Goal: Information Seeking & Learning: Learn about a topic

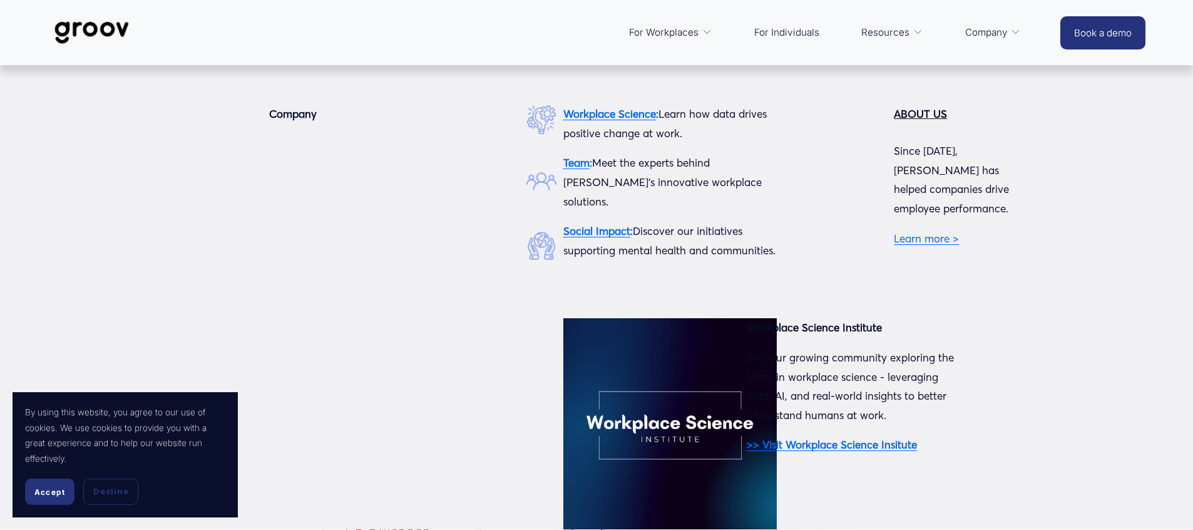
click at [982, 31] on span "Company" at bounding box center [986, 33] width 43 height 18
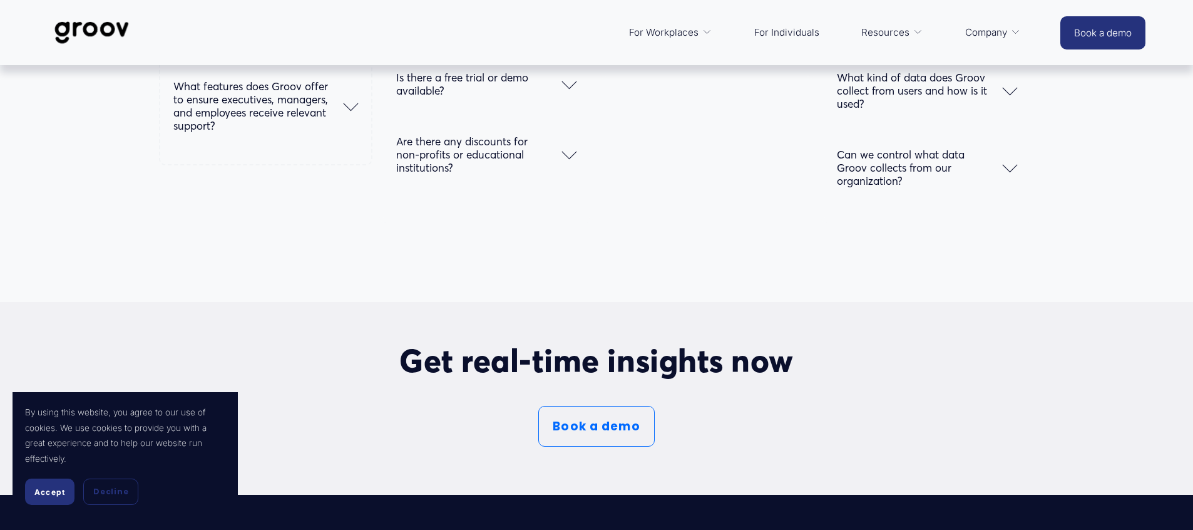
scroll to position [7121, 0]
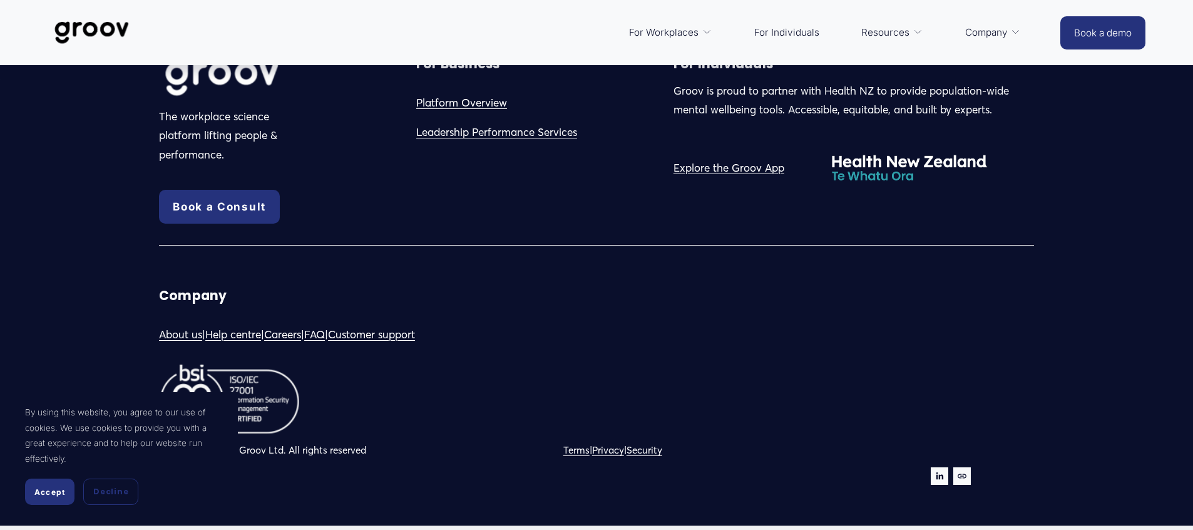
click at [56, 493] on span "Accept" at bounding box center [49, 491] width 31 height 9
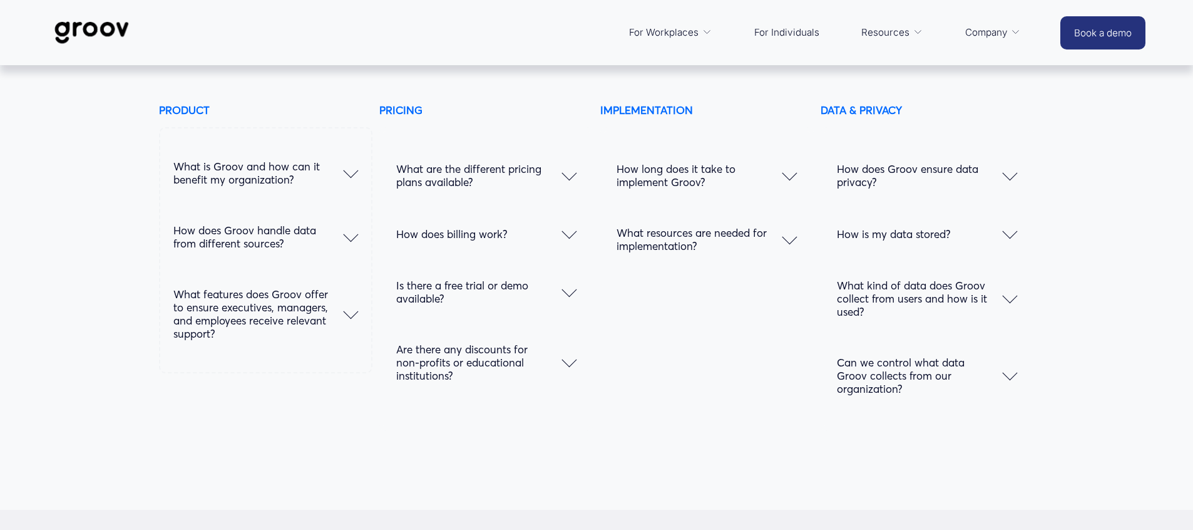
scroll to position [6388, 0]
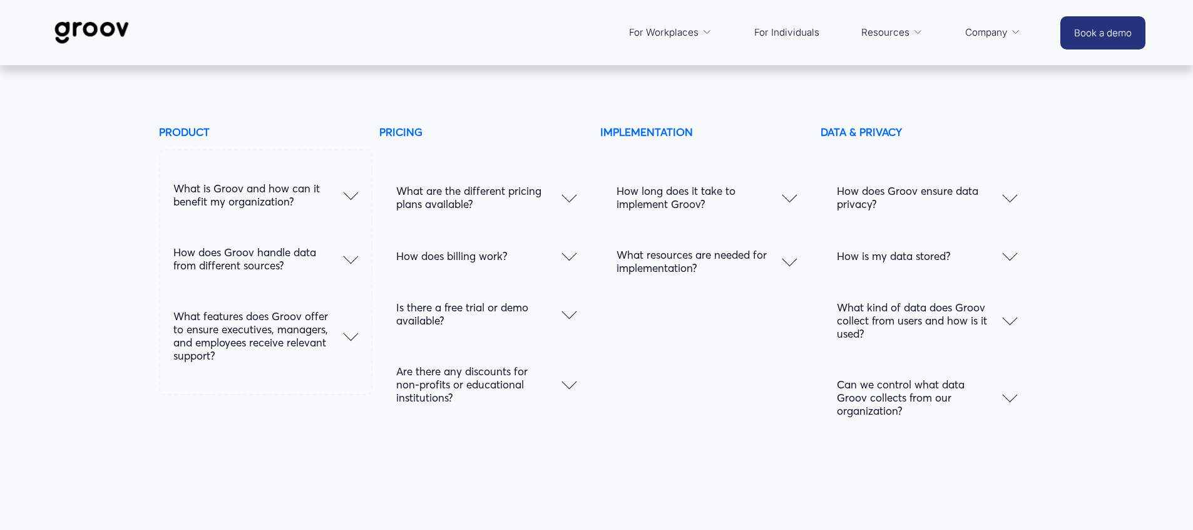
click at [926, 195] on span "How does Groov ensure data privacy?" at bounding box center [919, 197] width 165 height 26
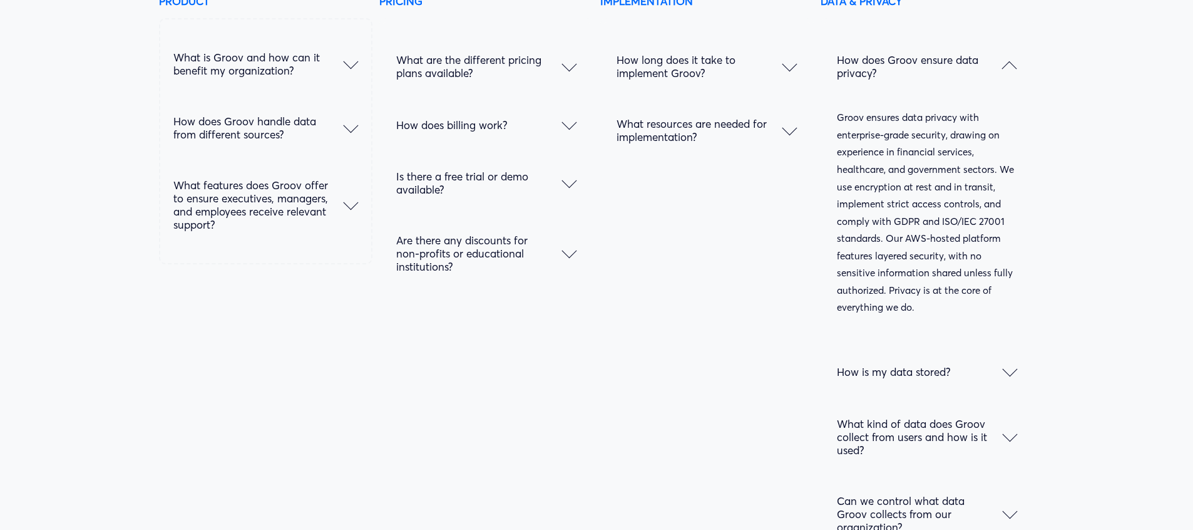
scroll to position [6536, 0]
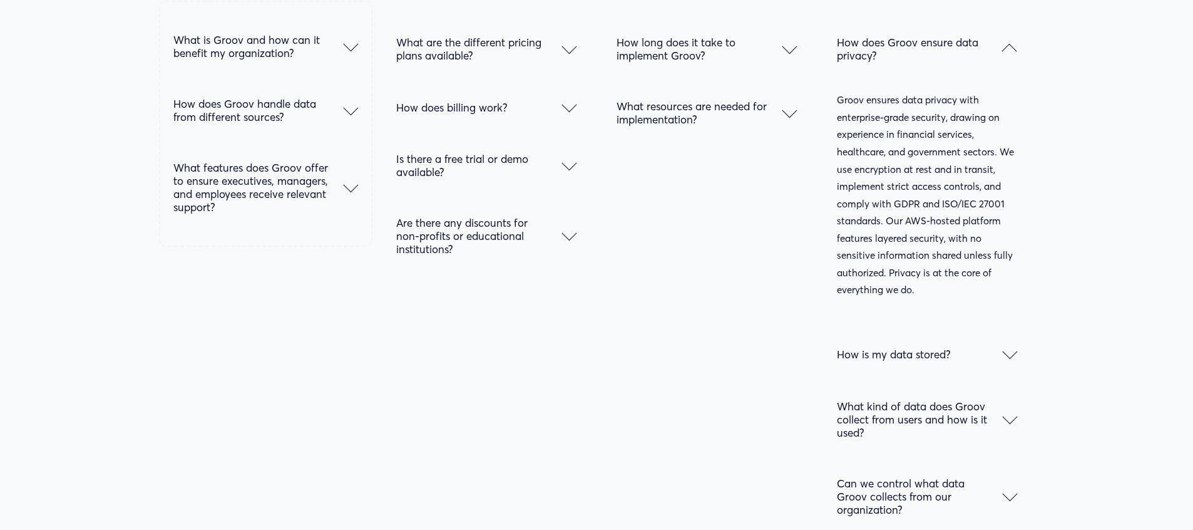
click at [945, 348] on span "How is my data stored?" at bounding box center [919, 354] width 165 height 13
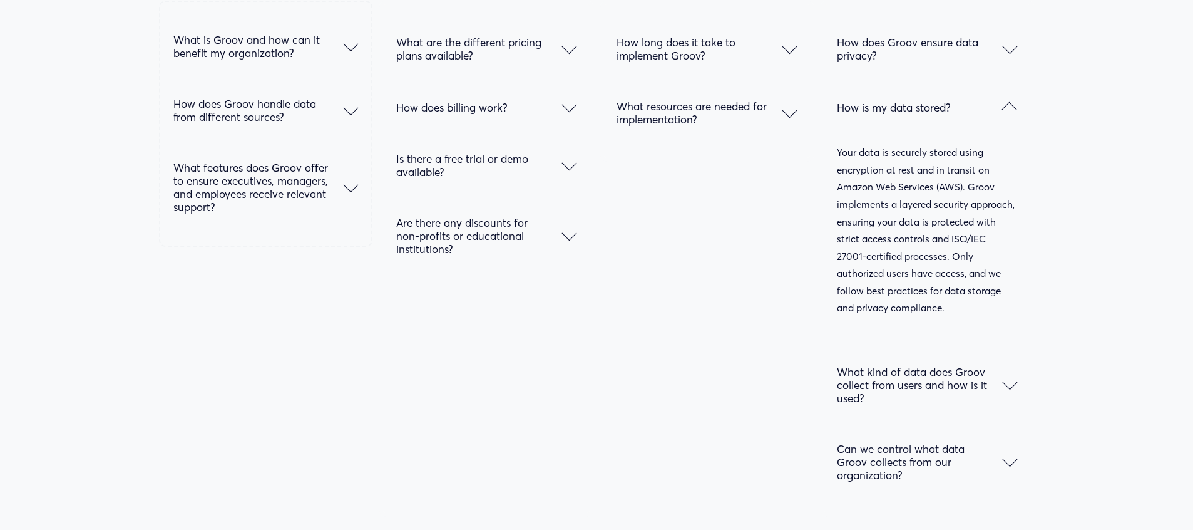
click at [985, 365] on span "What kind of data does Groov collect from users and how is it used?" at bounding box center [919, 384] width 165 height 39
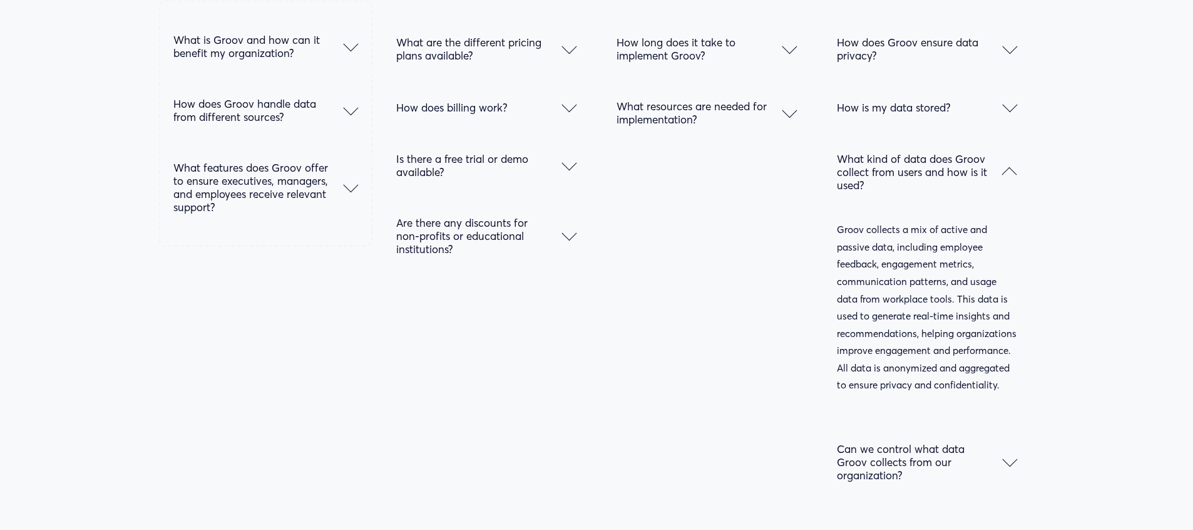
scroll to position [6560, 0]
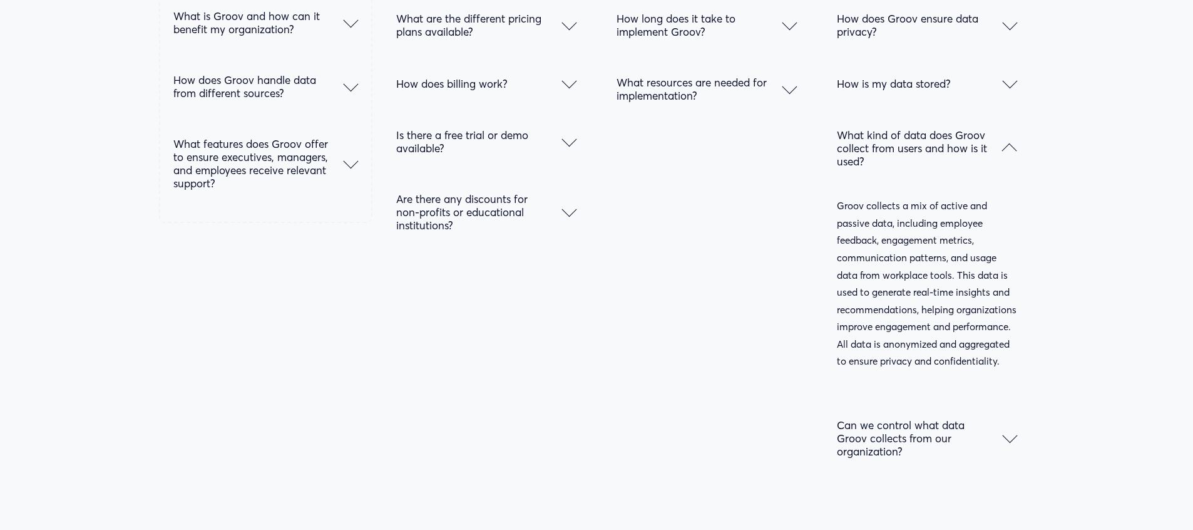
click at [919, 418] on span "Can we control what data Groov collects from our organization?" at bounding box center [919, 437] width 165 height 39
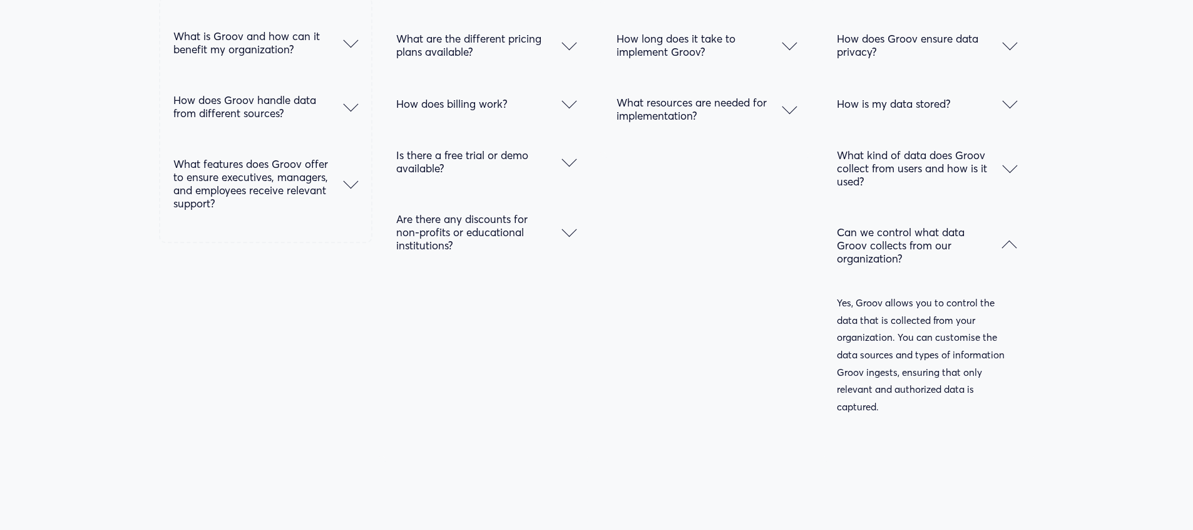
scroll to position [6484, 0]
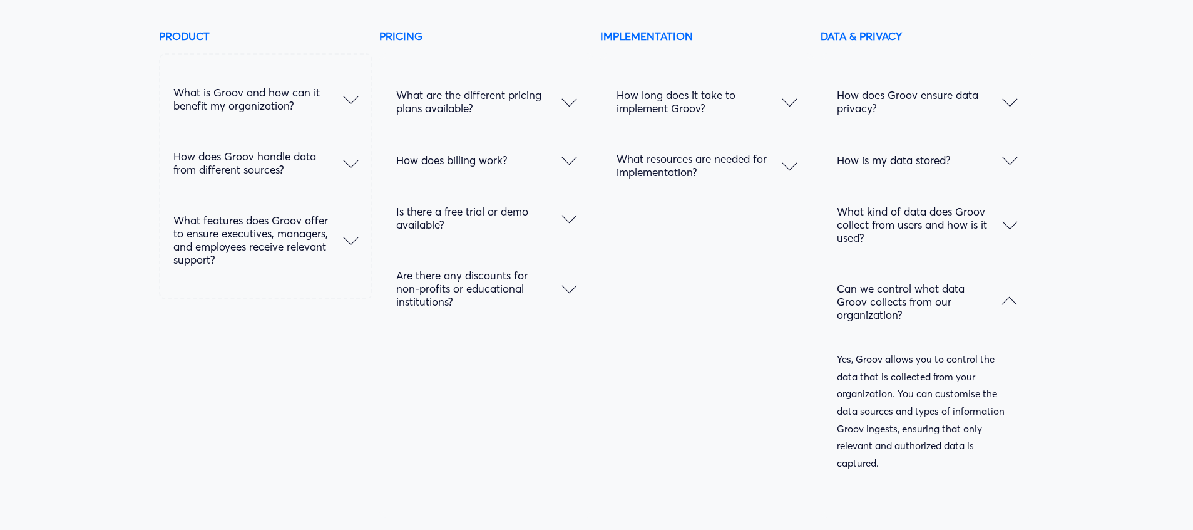
click at [746, 104] on span "How long does it take to implement Groov?" at bounding box center [699, 101] width 165 height 26
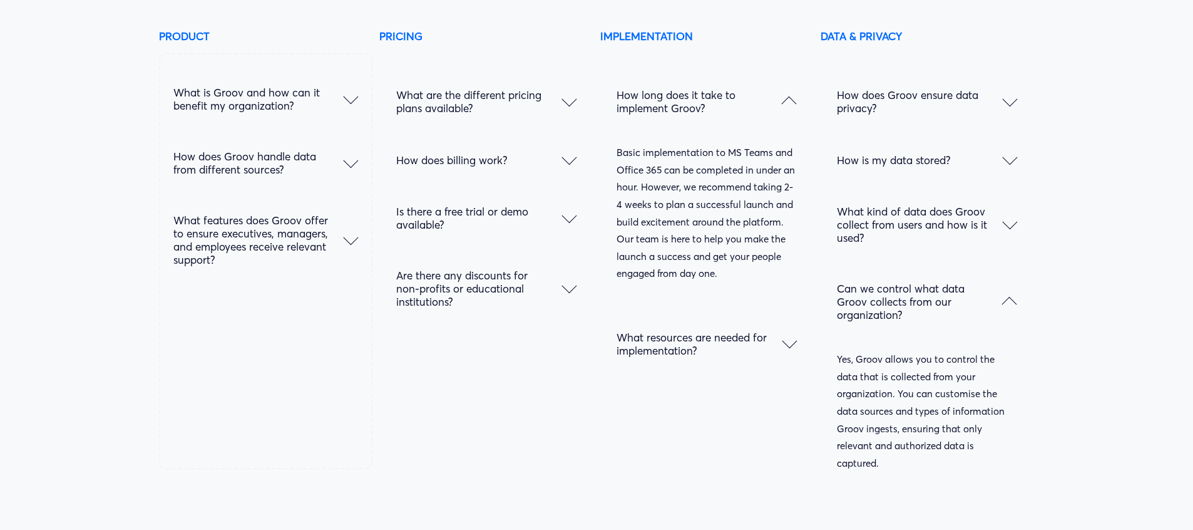
scroll to position [6582, 0]
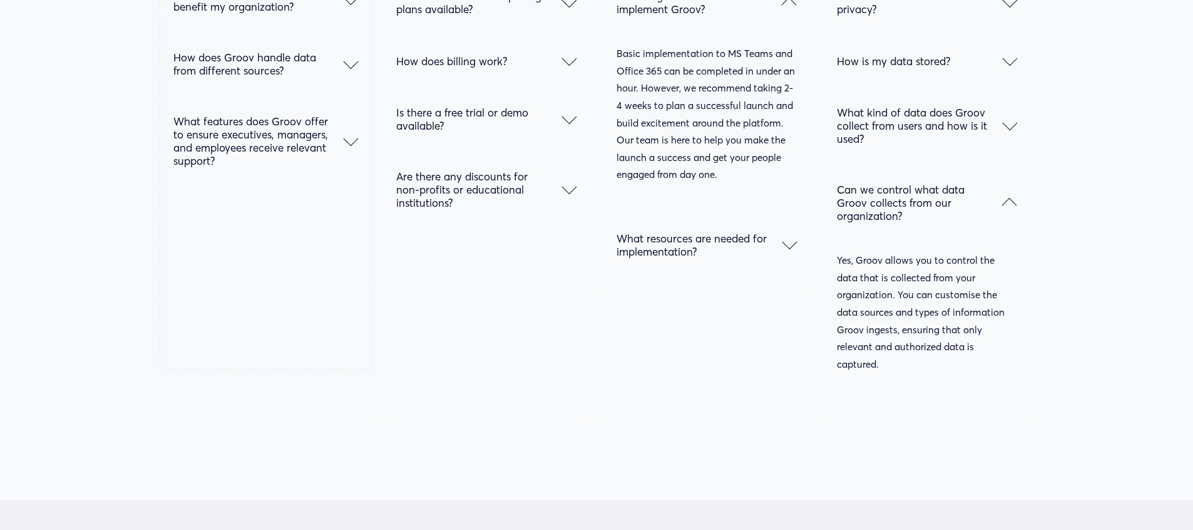
click at [710, 232] on span "What resources are needed for implementation?" at bounding box center [699, 245] width 165 height 26
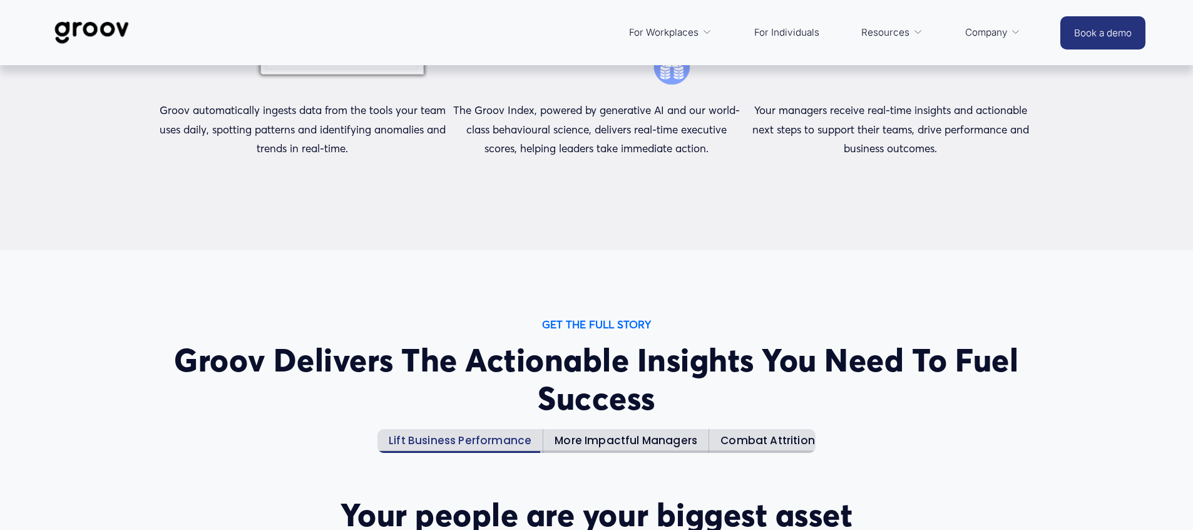
scroll to position [0, 0]
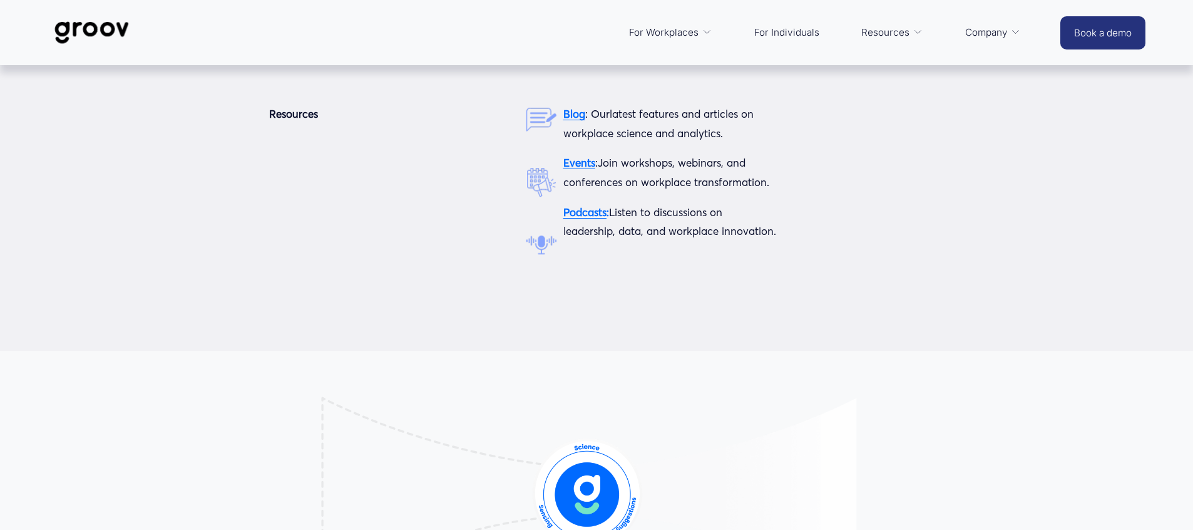
click at [902, 39] on span "Resources" at bounding box center [886, 33] width 48 height 18
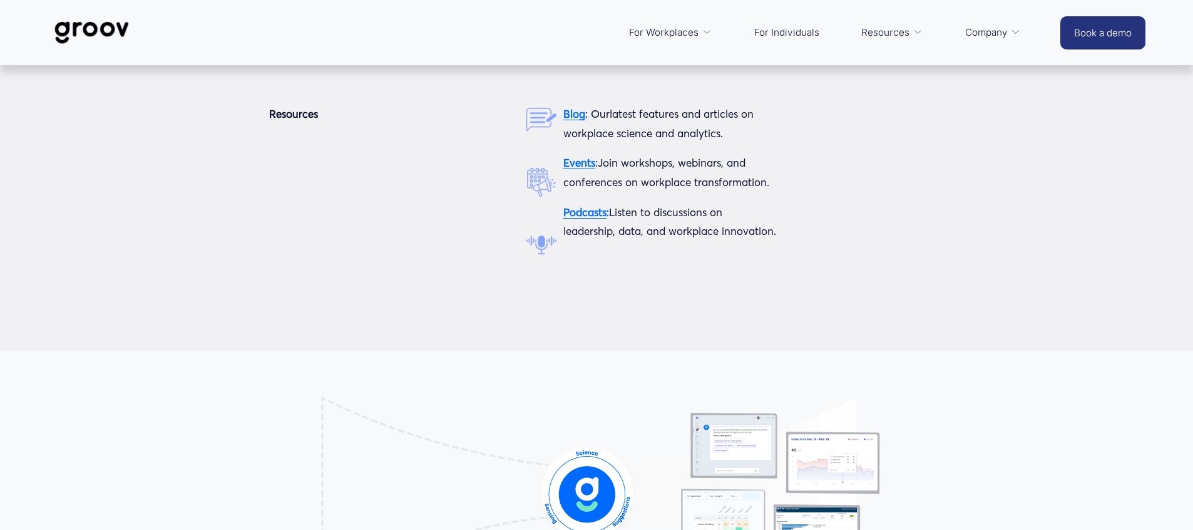
click at [584, 117] on strong "Blog" at bounding box center [575, 113] width 22 height 13
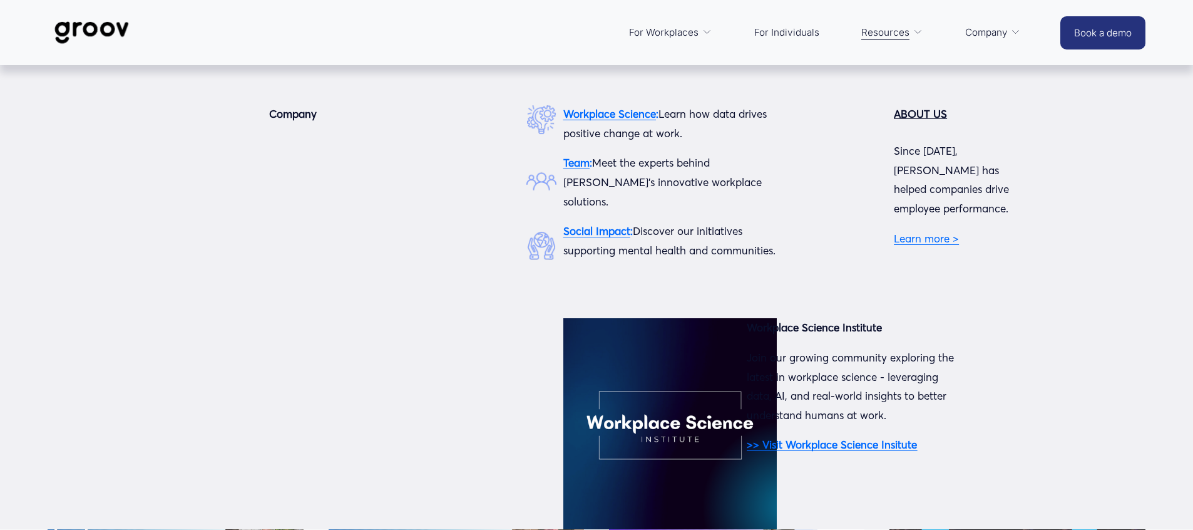
click at [577, 166] on strong "Team" at bounding box center [577, 162] width 26 height 13
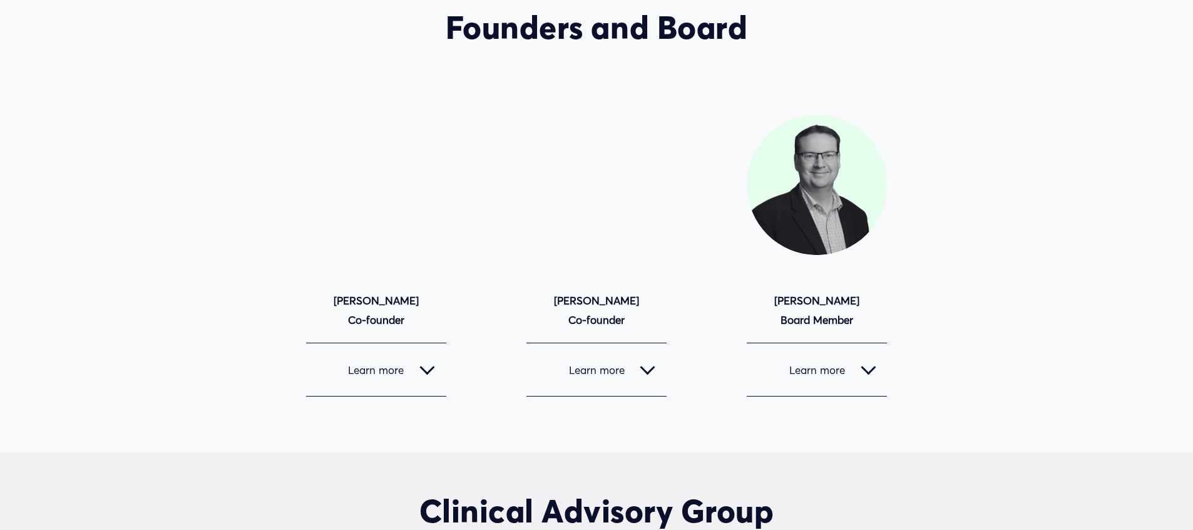
scroll to position [1213, 0]
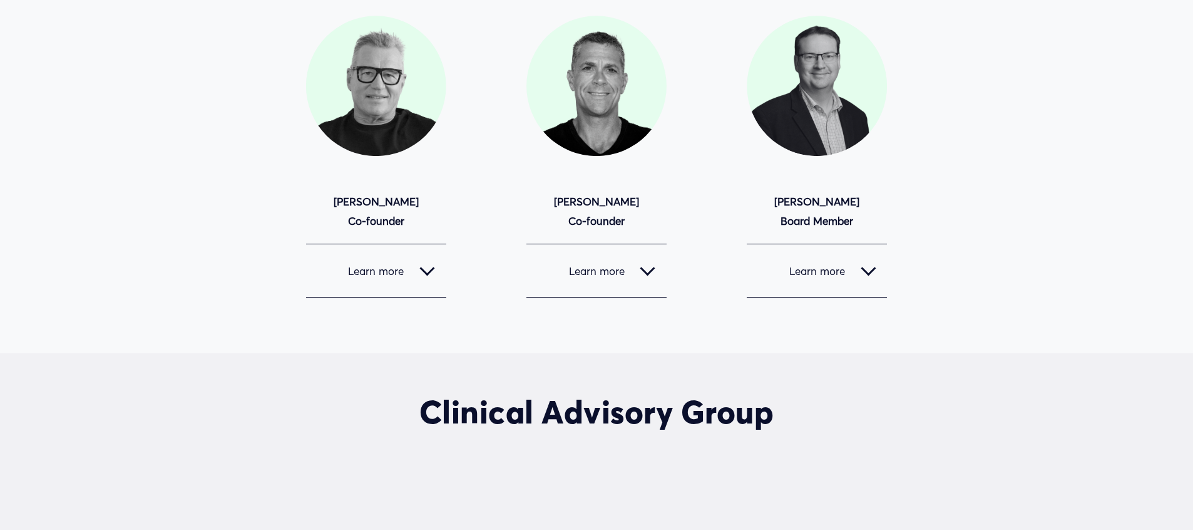
click at [638, 276] on span "Learn more" at bounding box center [589, 270] width 103 height 13
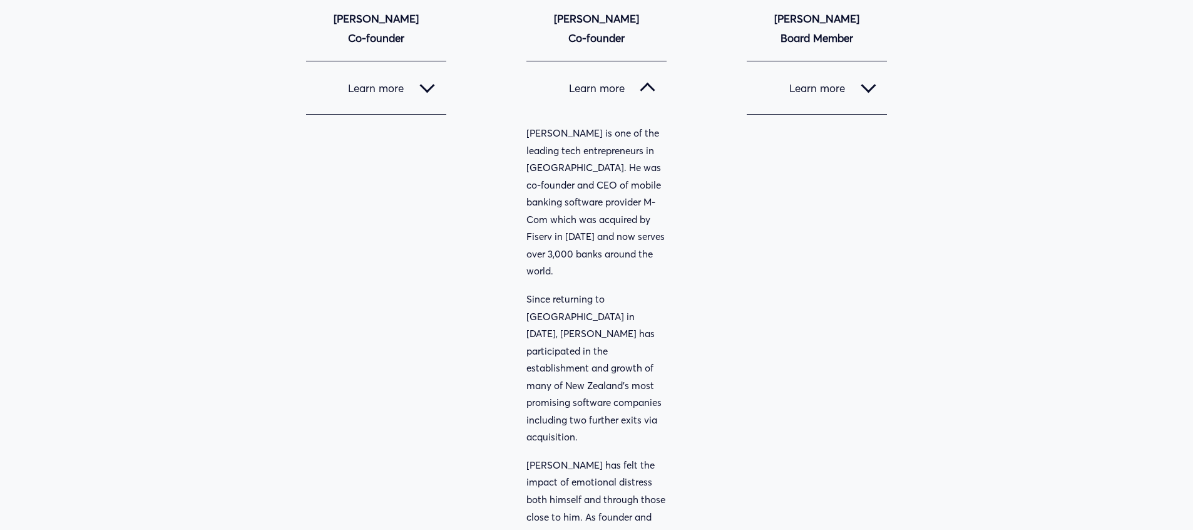
scroll to position [1264, 0]
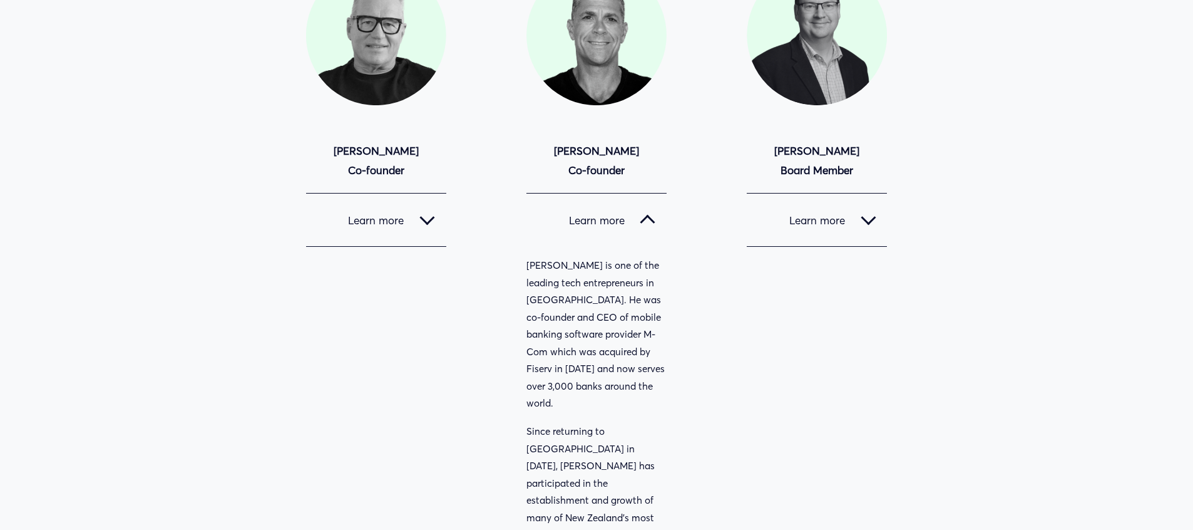
click at [858, 224] on span "Learn more" at bounding box center [809, 220] width 103 height 13
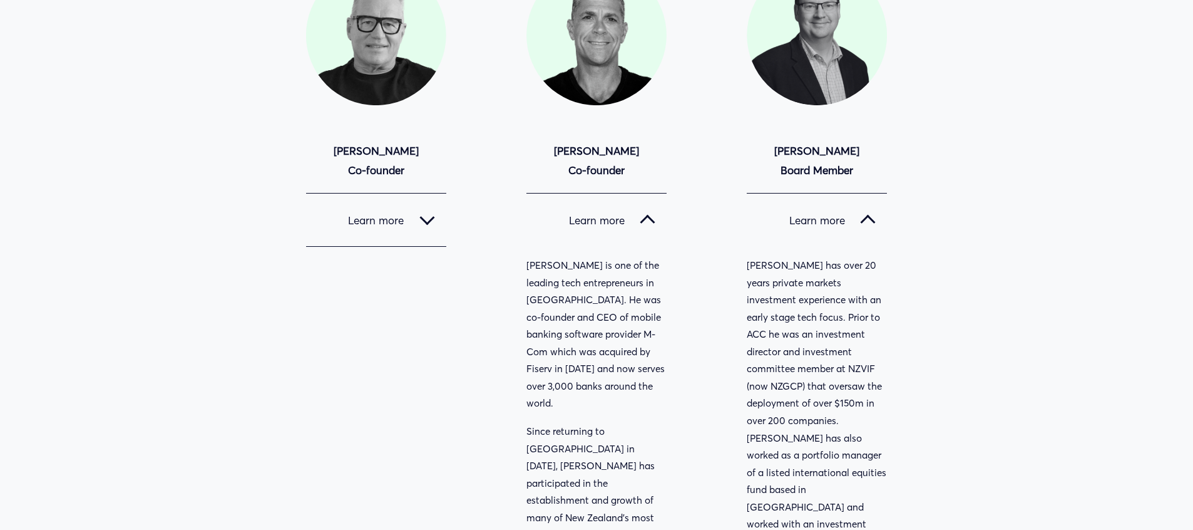
click at [407, 212] on button "Learn more" at bounding box center [376, 219] width 140 height 53
